Goal: Task Accomplishment & Management: Manage account settings

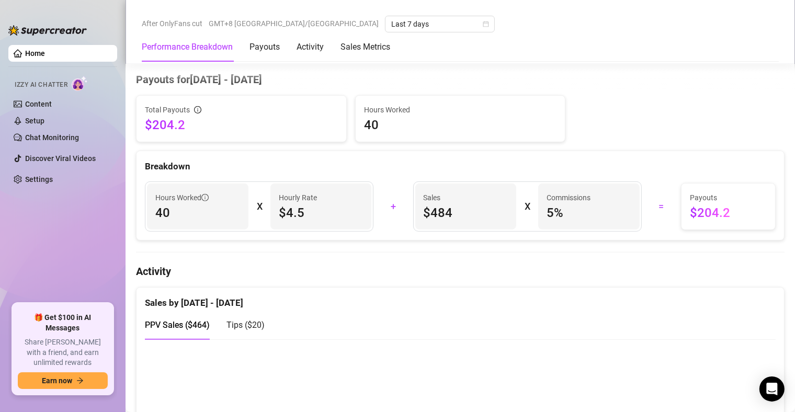
scroll to position [471, 0]
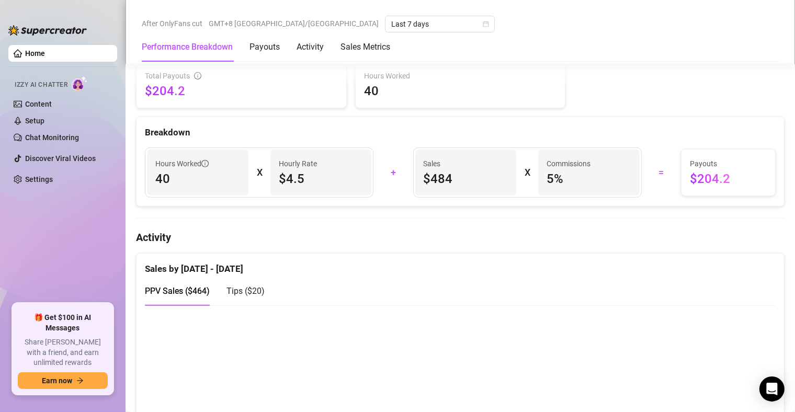
click at [416, 239] on h4 "Activity" at bounding box center [460, 237] width 648 height 15
drag, startPoint x: 416, startPoint y: 239, endPoint x: 357, endPoint y: 238, distance: 59.1
click at [357, 238] on h4 "Activity" at bounding box center [460, 237] width 648 height 15
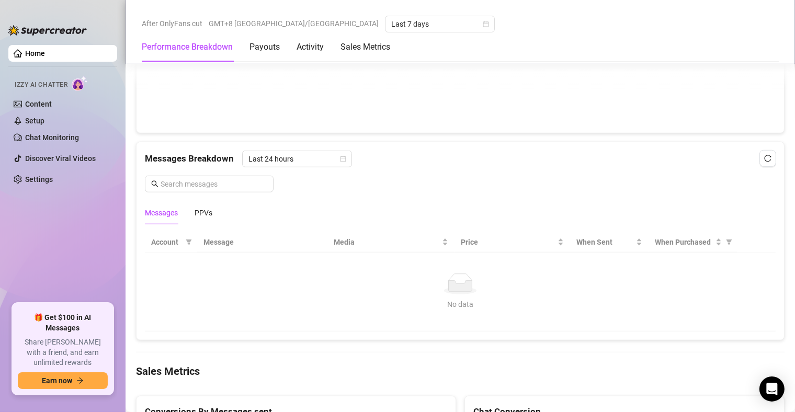
scroll to position [873, 0]
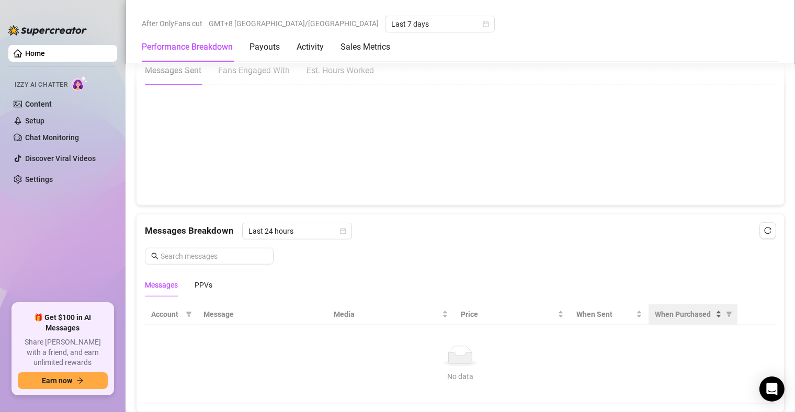
drag, startPoint x: 708, startPoint y: 328, endPoint x: 682, endPoint y: 314, distance: 29.5
click at [707, 327] on td "No data No data" at bounding box center [460, 364] width 630 height 79
click at [682, 314] on span "When Purchased" at bounding box center [684, 314] width 59 height 12
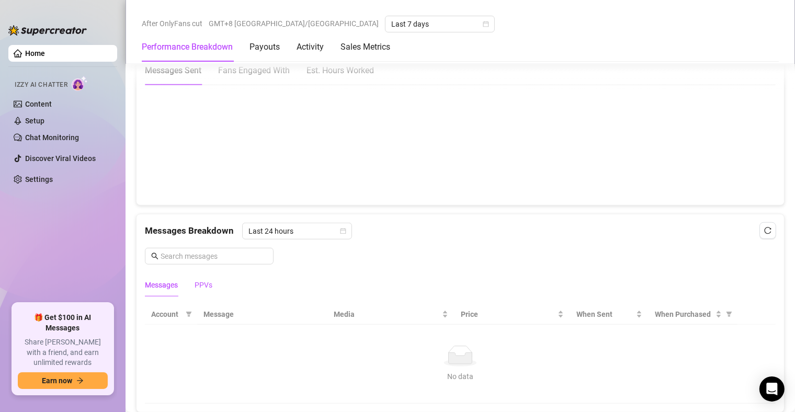
click at [209, 290] on div "PPVs" at bounding box center [203, 285] width 18 height 12
click at [695, 319] on span "When Purchased" at bounding box center [684, 314] width 59 height 12
click at [692, 319] on span "When Purchased" at bounding box center [684, 314] width 59 height 12
click at [381, 12] on div "After OnlyFans cut GMT+8 [GEOGRAPHIC_DATA]/[GEOGRAPHIC_DATA] Last 7 days Perfor…" at bounding box center [459, 32] width 669 height 64
drag, startPoint x: 535, startPoint y: 21, endPoint x: 568, endPoint y: 28, distance: 34.3
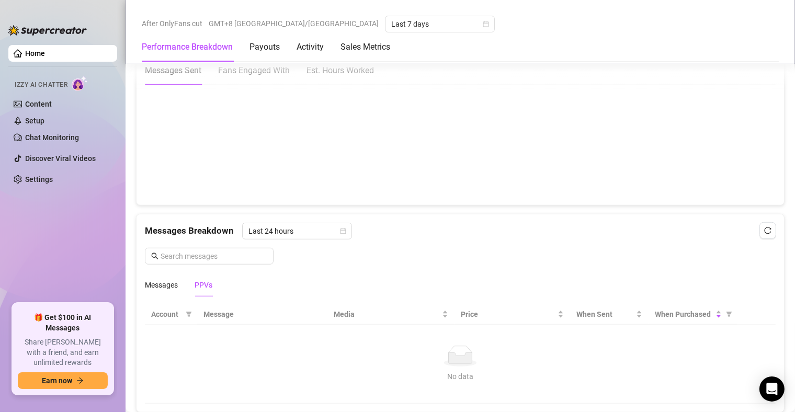
click at [553, 34] on div "Performance Breakdown Payouts Activity Sales Metrics" at bounding box center [460, 46] width 637 height 29
